Goal: Navigation & Orientation: Find specific page/section

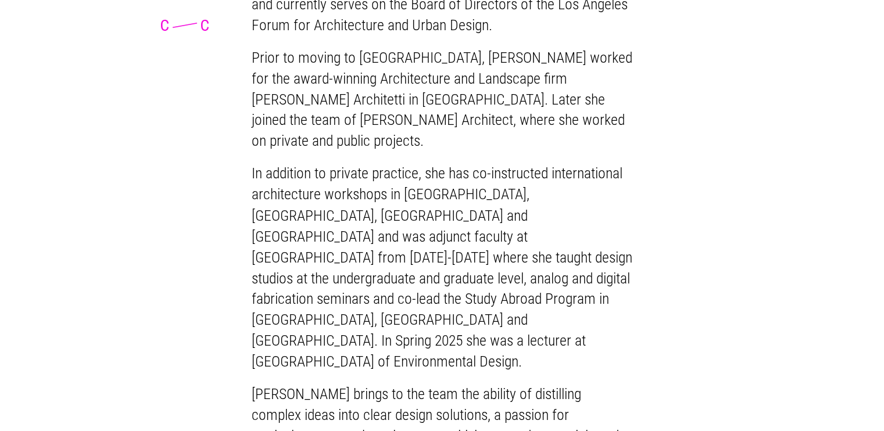
scroll to position [1976, 0]
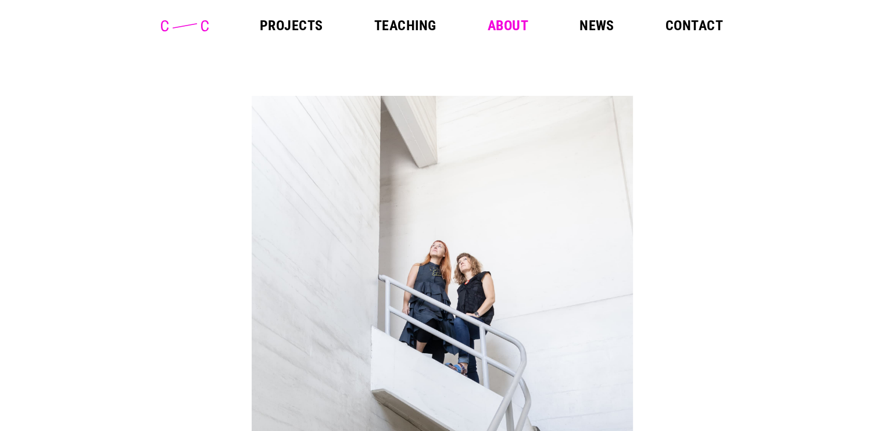
click at [300, 24] on link "Projects" at bounding box center [291, 26] width 63 height 14
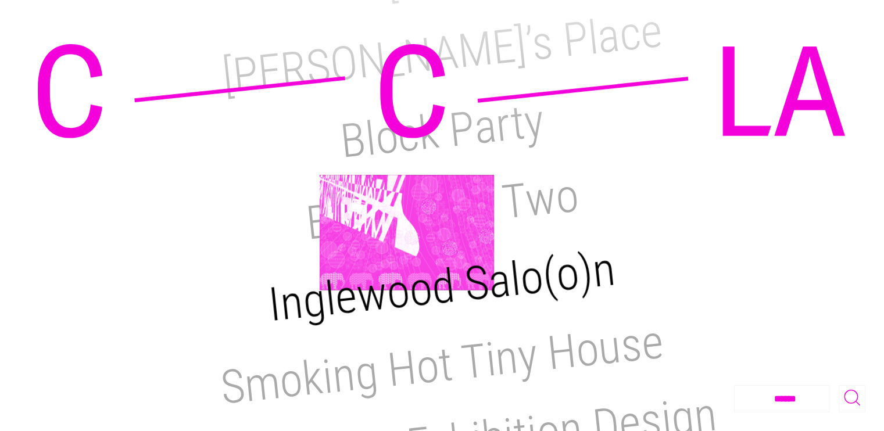
scroll to position [407, 0]
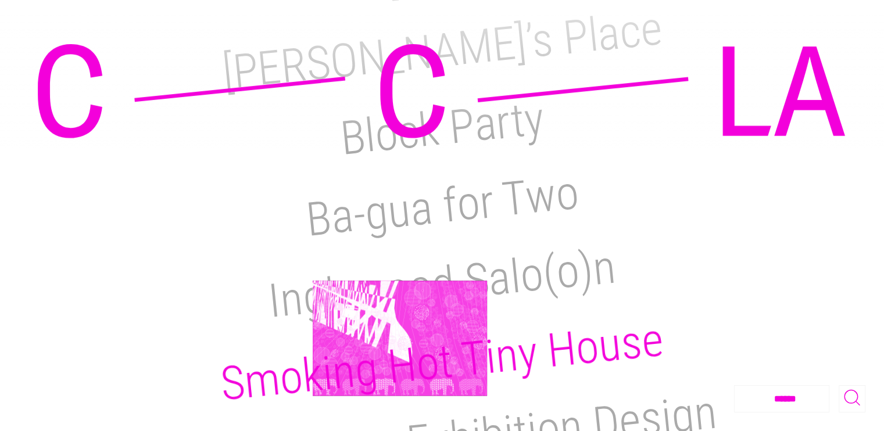
click at [399, 338] on h2 "Smoking Hot Tiny House" at bounding box center [442, 361] width 448 height 99
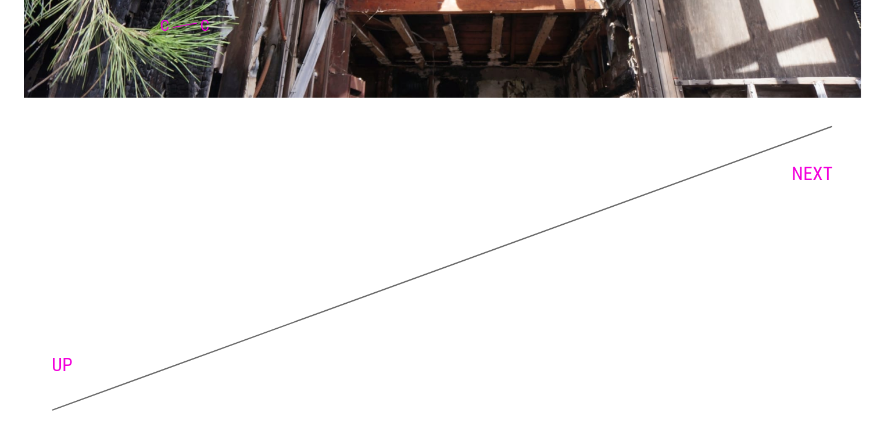
scroll to position [6171, 0]
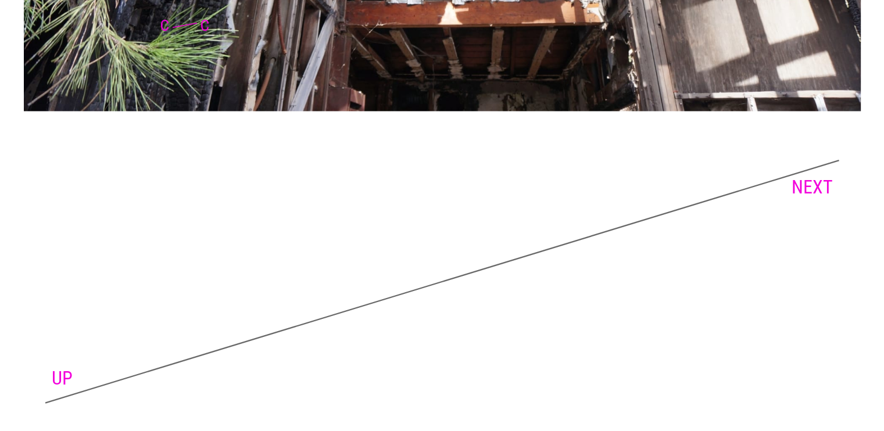
click at [815, 198] on link "NEXT" at bounding box center [812, 187] width 41 height 22
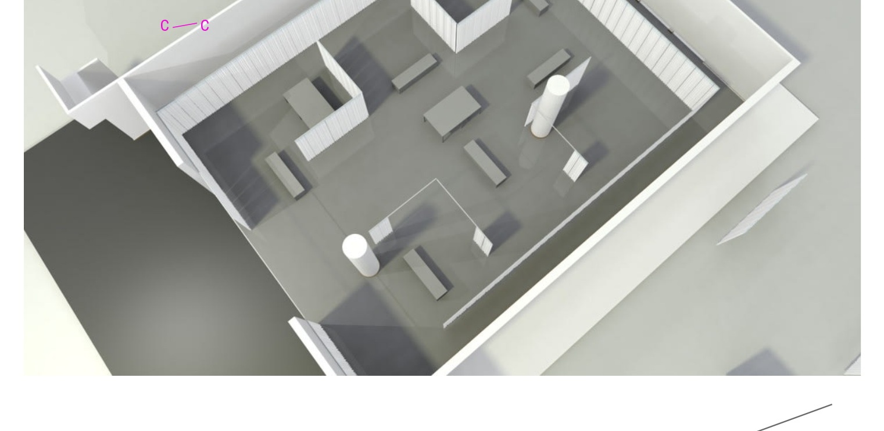
scroll to position [3950, 0]
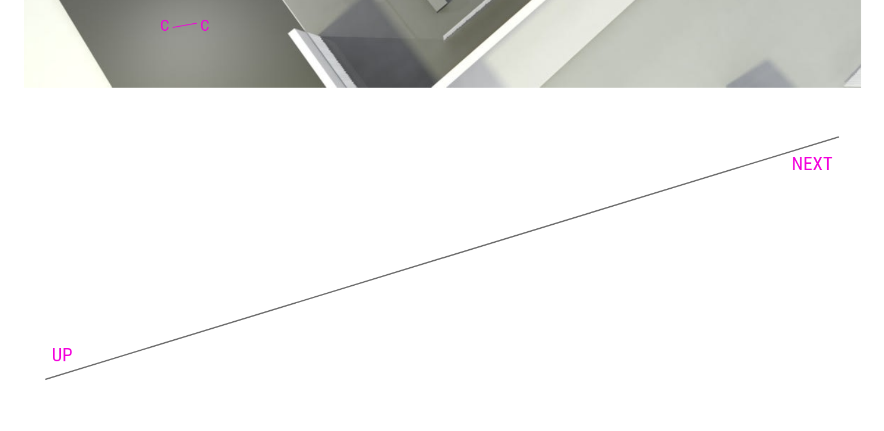
click at [821, 170] on link "NEXT" at bounding box center [812, 164] width 41 height 22
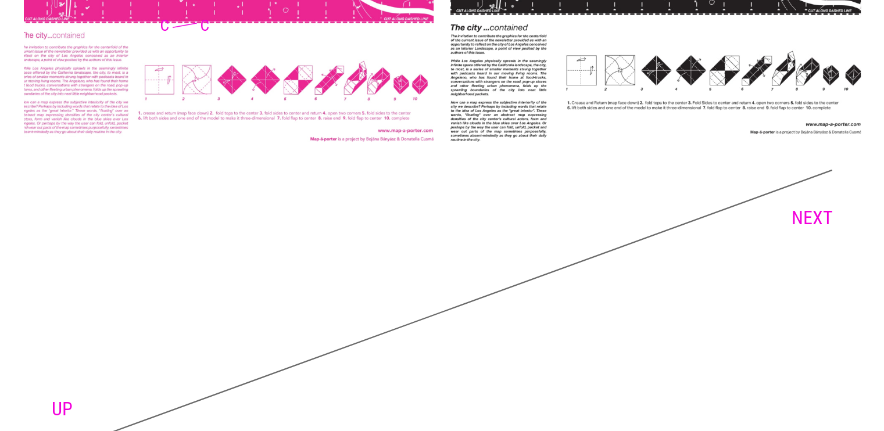
scroll to position [7129, 0]
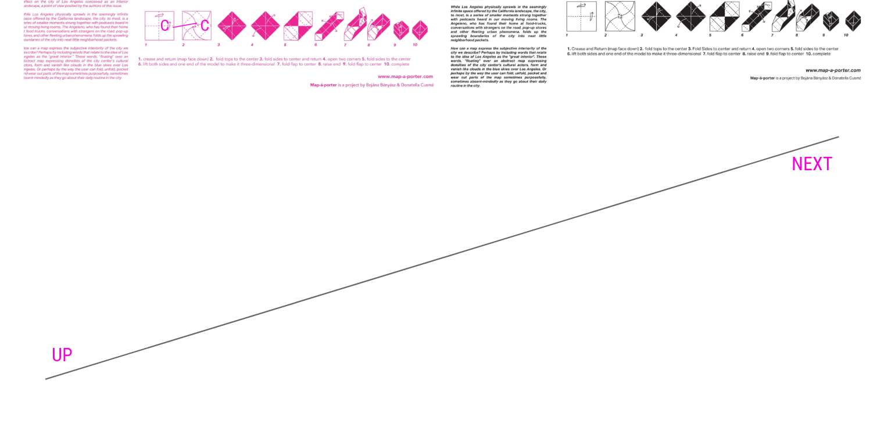
click at [814, 158] on link "NEXT" at bounding box center [812, 164] width 41 height 22
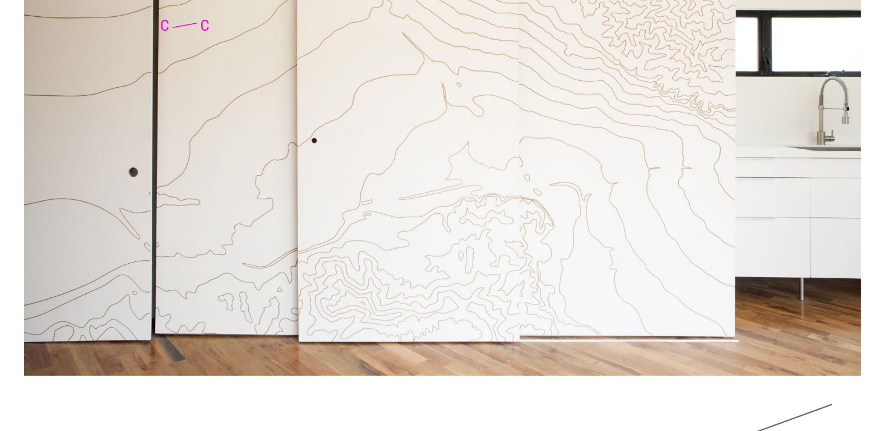
scroll to position [3425, 0]
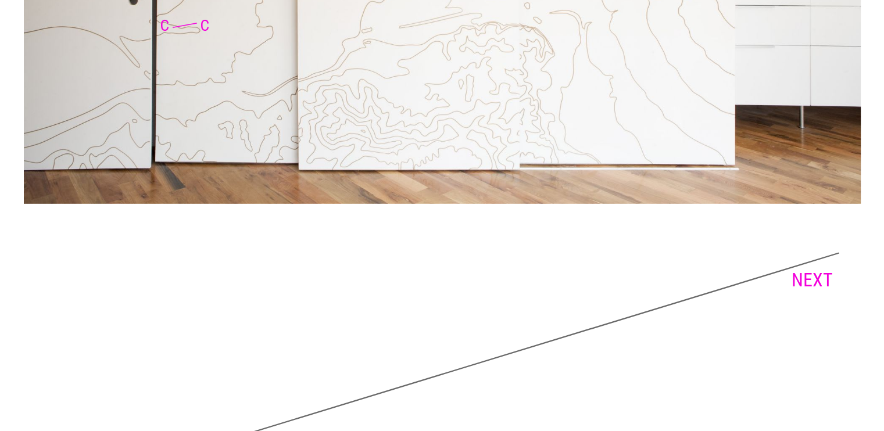
click at [817, 280] on link "NEXT" at bounding box center [812, 280] width 41 height 22
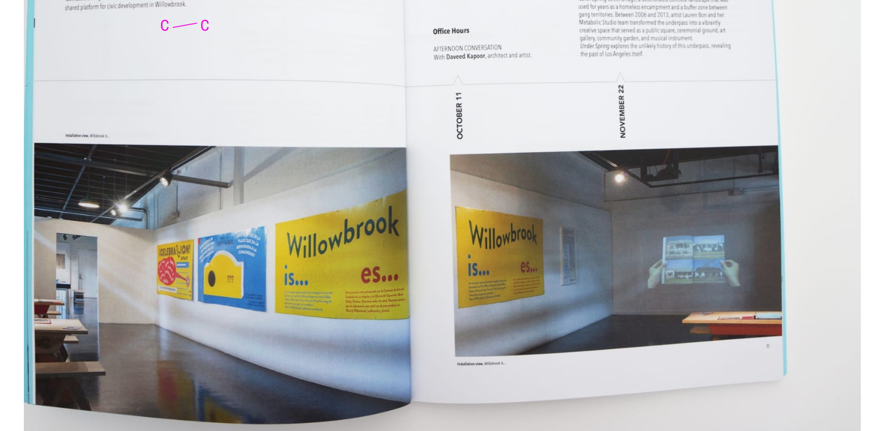
scroll to position [2090, 0]
